Goal: Task Accomplishment & Management: Manage account settings

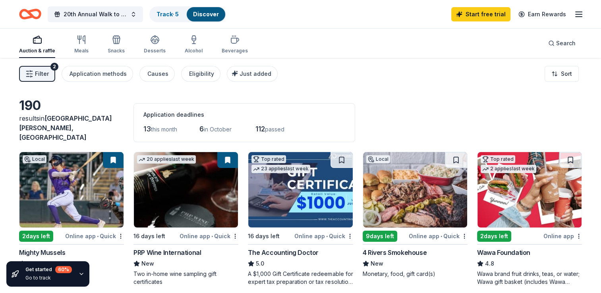
click at [579, 18] on icon "button" at bounding box center [579, 15] width 10 height 10
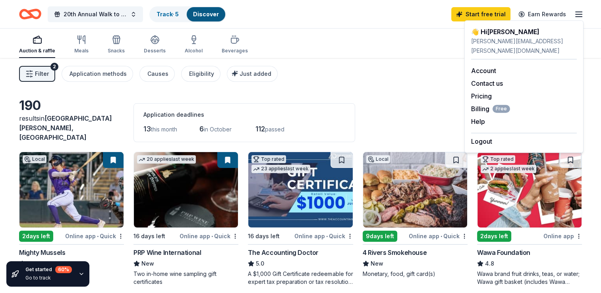
click at [29, 10] on icon "Home" at bounding box center [34, 14] width 12 height 8
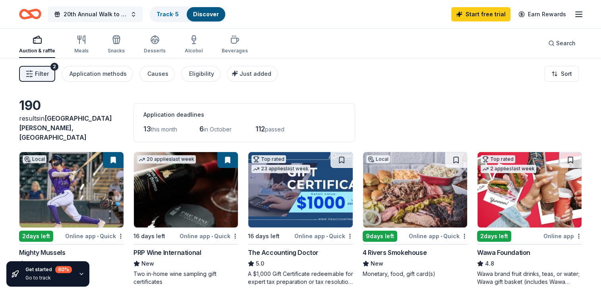
click at [114, 12] on span "20th Annual Walk to Prevent [MEDICAL_DATA]" at bounding box center [96, 15] width 64 height 10
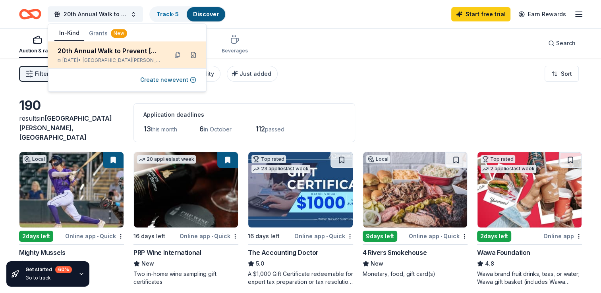
click at [194, 52] on button at bounding box center [193, 54] width 13 height 13
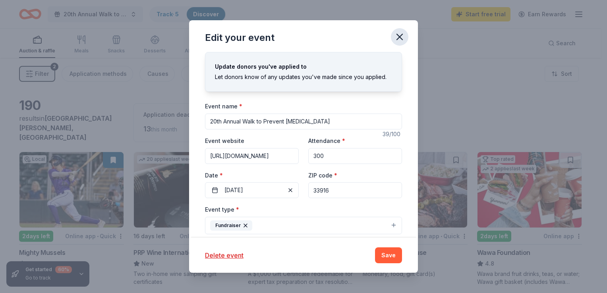
click at [392, 37] on button "button" at bounding box center [399, 36] width 17 height 17
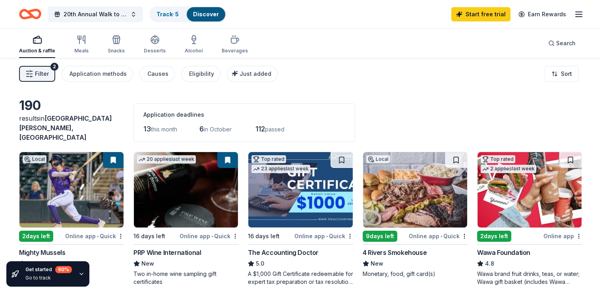
click at [575, 12] on icon "button" at bounding box center [579, 15] width 10 height 10
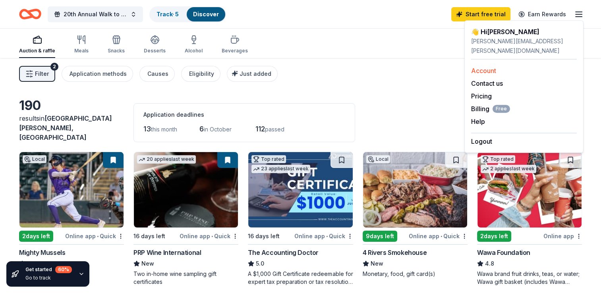
click at [488, 67] on link "Account" at bounding box center [483, 71] width 25 height 8
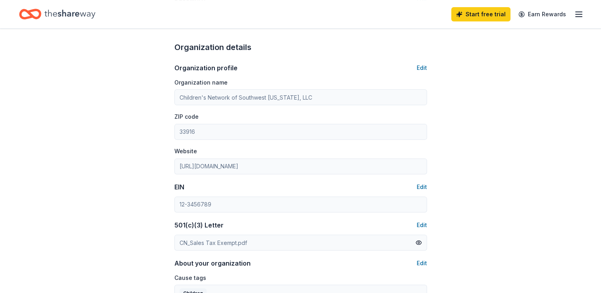
scroll to position [278, 0]
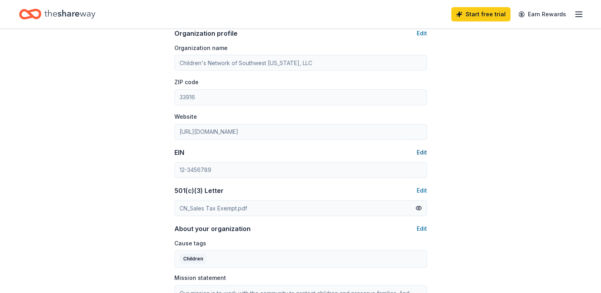
click at [424, 151] on button "Edit" at bounding box center [422, 153] width 10 height 10
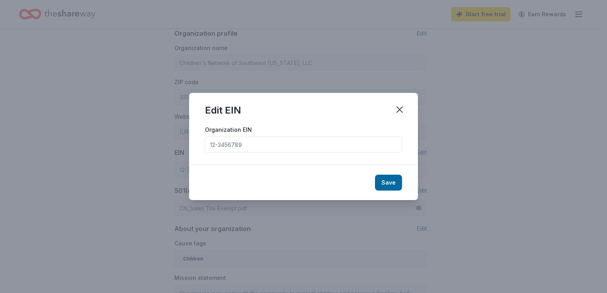
click at [246, 145] on input "Organization EIN" at bounding box center [303, 145] width 197 height 16
click at [231, 142] on input "Organization EIN" at bounding box center [303, 145] width 197 height 16
drag, startPoint x: 241, startPoint y: 142, endPoint x: 189, endPoint y: 142, distance: 51.7
click at [189, 142] on div "Organization EIN" at bounding box center [303, 145] width 229 height 41
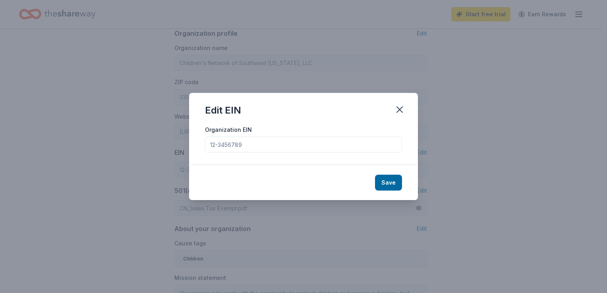
click at [218, 144] on input "Organization EIN" at bounding box center [303, 145] width 197 height 16
drag, startPoint x: 219, startPoint y: 144, endPoint x: 224, endPoint y: 144, distance: 5.2
click at [220, 144] on input "Organization EIN" at bounding box center [303, 145] width 197 height 16
click at [224, 144] on input "Organization EIN" at bounding box center [303, 145] width 197 height 16
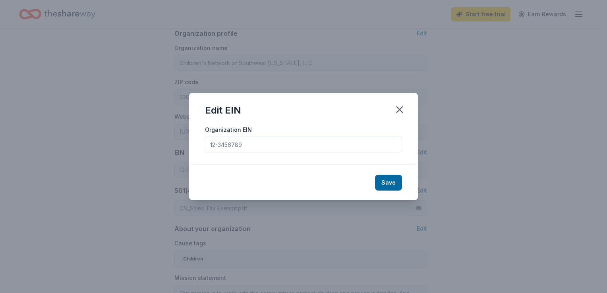
drag, startPoint x: 224, startPoint y: 144, endPoint x: 250, endPoint y: 149, distance: 26.3
click at [240, 147] on input "Organization EIN" at bounding box center [303, 145] width 197 height 16
paste input "[US_EMPLOYER_IDENTIFICATION_NUMBER]"
type input "[US_EMPLOYER_IDENTIFICATION_NUMBER]"
click at [390, 180] on button "Save" at bounding box center [388, 183] width 27 height 16
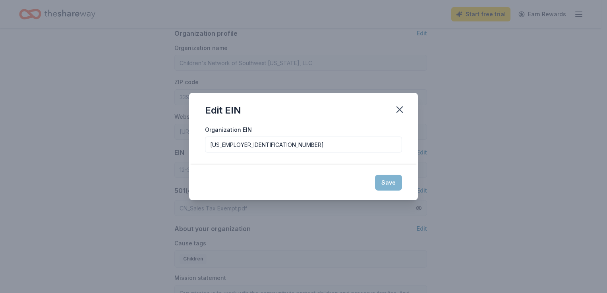
click at [390, 181] on div "Save" at bounding box center [303, 182] width 229 height 35
type input "[US_EMPLOYER_IDENTIFICATION_NUMBER]"
